Goal: Task Accomplishment & Management: Use online tool/utility

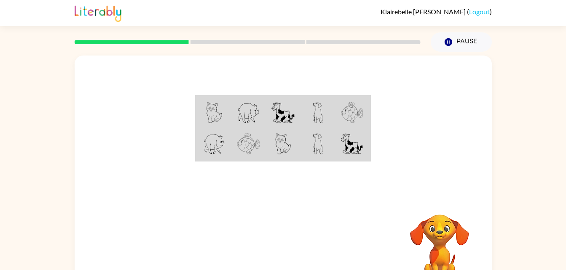
click at [99, 110] on div at bounding box center [283, 127] width 417 height 142
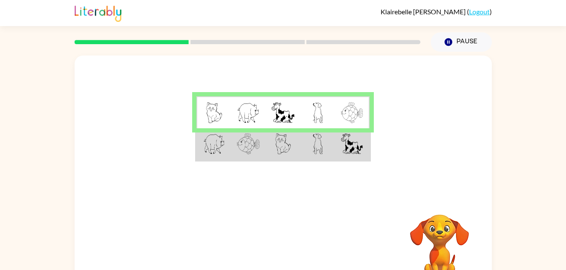
click at [301, 147] on td at bounding box center [317, 144] width 35 height 32
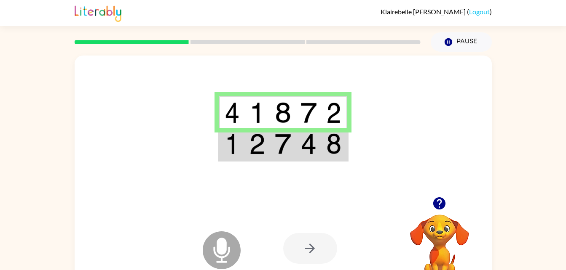
click at [283, 136] on img at bounding box center [283, 144] width 16 height 21
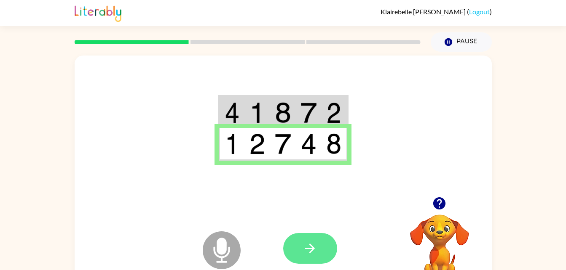
click at [310, 255] on icon "button" at bounding box center [309, 248] width 15 height 15
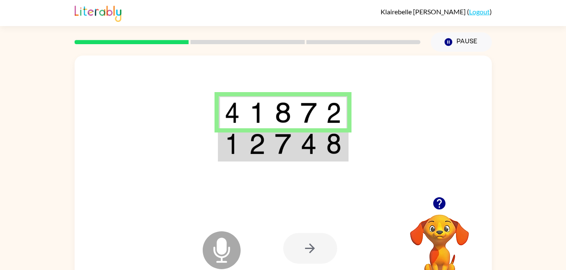
click at [286, 147] on img at bounding box center [283, 144] width 16 height 21
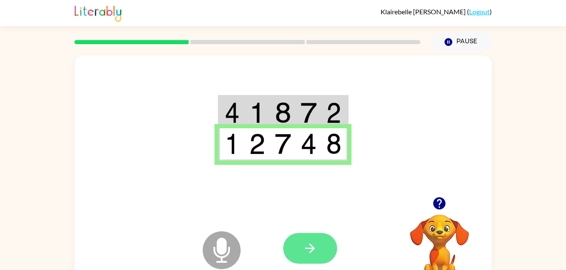
click at [308, 254] on icon "button" at bounding box center [309, 248] width 15 height 15
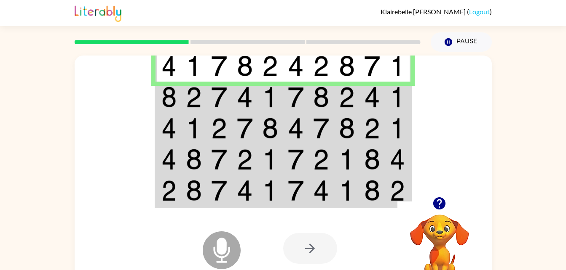
click at [174, 98] on img at bounding box center [168, 97] width 15 height 21
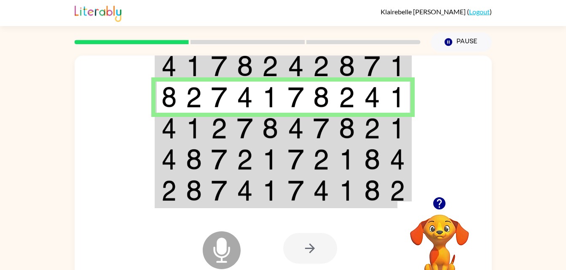
click at [167, 136] on img at bounding box center [168, 128] width 15 height 21
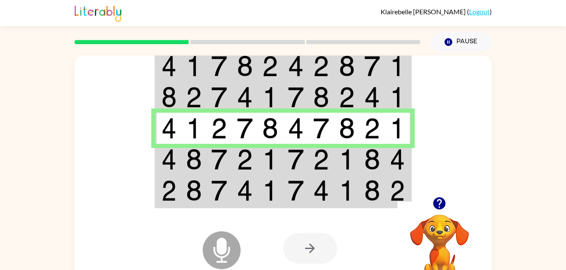
click at [174, 163] on img at bounding box center [168, 159] width 15 height 21
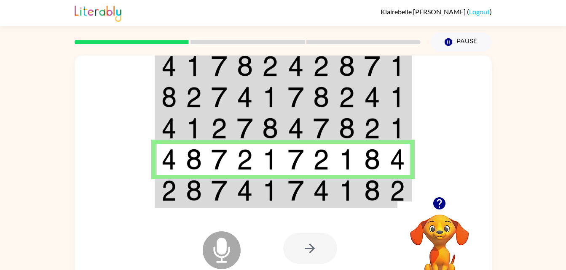
click at [181, 185] on td at bounding box center [194, 191] width 26 height 32
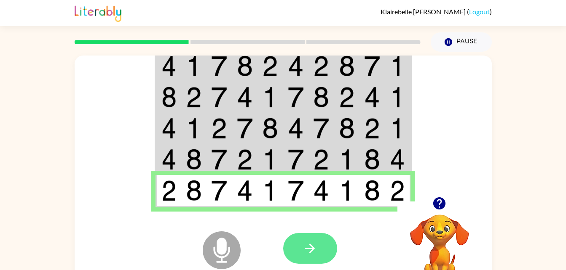
click at [296, 248] on button "button" at bounding box center [310, 248] width 54 height 31
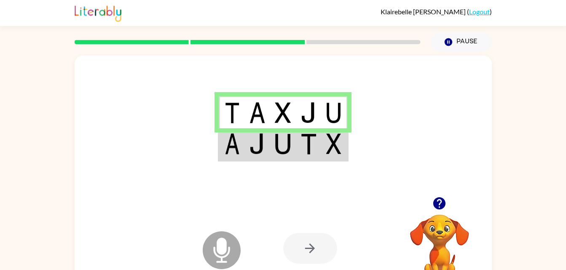
click at [261, 150] on img at bounding box center [257, 144] width 16 height 21
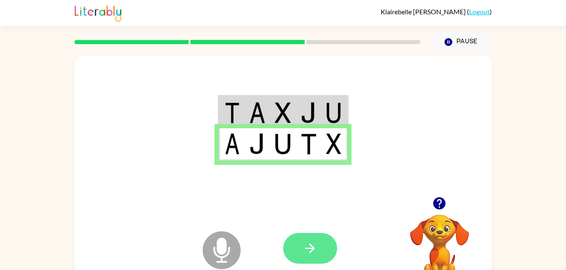
click at [319, 253] on button "button" at bounding box center [310, 248] width 54 height 31
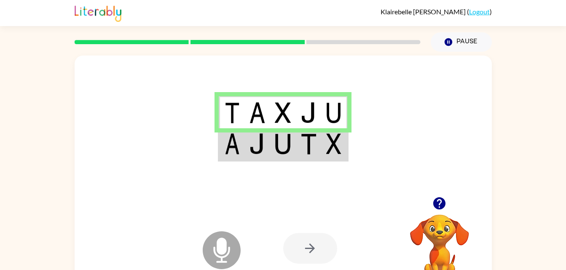
click at [261, 142] on img at bounding box center [257, 144] width 16 height 21
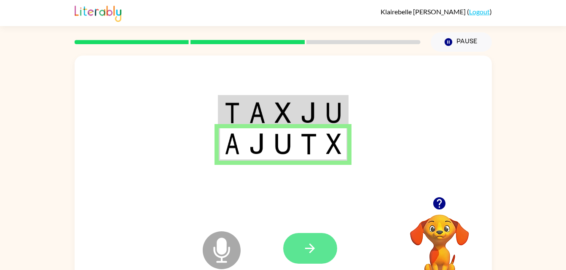
click at [315, 253] on icon "button" at bounding box center [309, 248] width 15 height 15
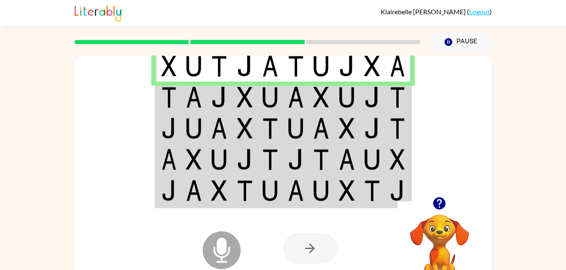
click at [181, 95] on td at bounding box center [194, 97] width 26 height 31
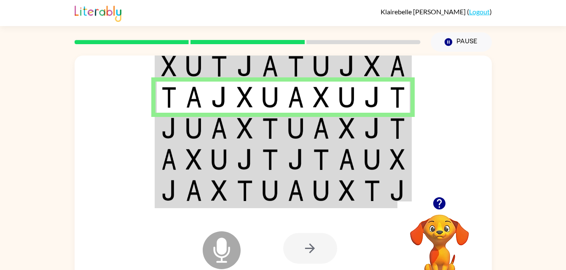
click at [187, 129] on img at bounding box center [194, 128] width 16 height 21
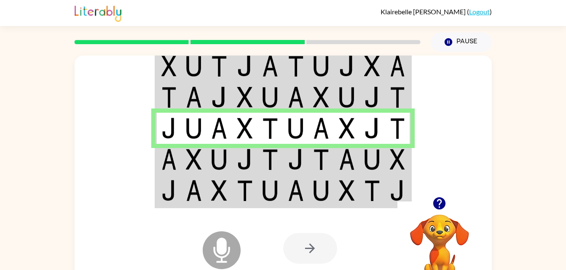
click at [219, 254] on icon "Microphone The Microphone is here when it is your turn to talk" at bounding box center [264, 261] width 126 height 63
click at [176, 162] on img at bounding box center [168, 159] width 15 height 21
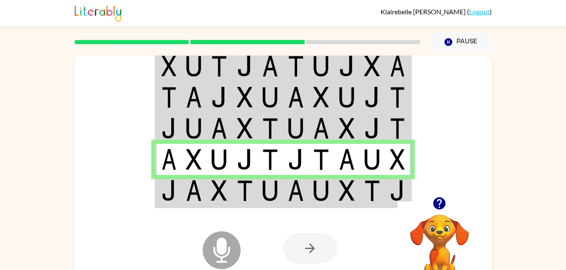
click at [177, 207] on div "Microphone The Microphone is here when it is your turn to talk" at bounding box center [201, 229] width 84 height 56
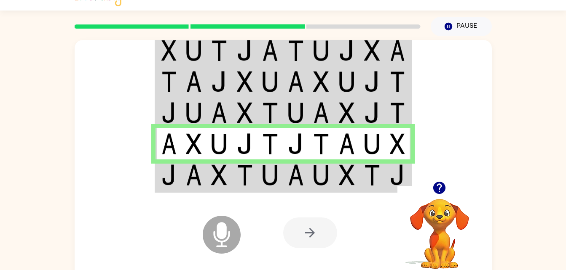
scroll to position [18, 0]
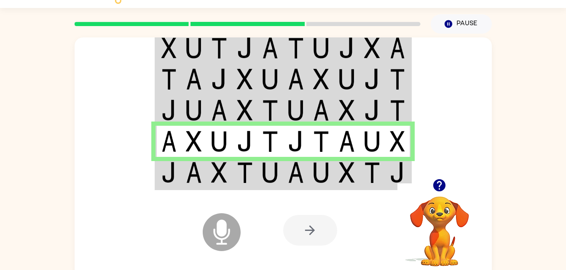
click at [183, 175] on td at bounding box center [194, 173] width 26 height 32
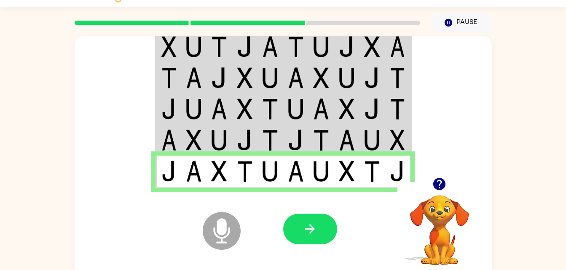
scroll to position [26, 0]
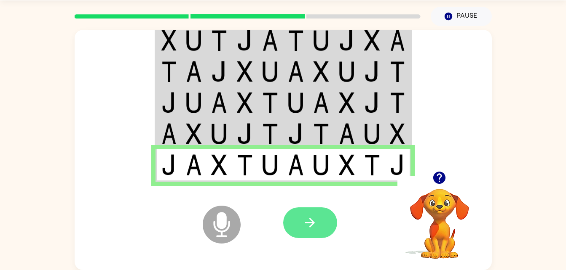
click at [318, 222] on button "button" at bounding box center [310, 223] width 54 height 31
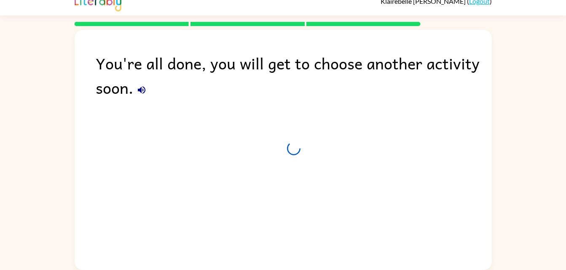
scroll to position [11, 0]
